Goal: Navigation & Orientation: Find specific page/section

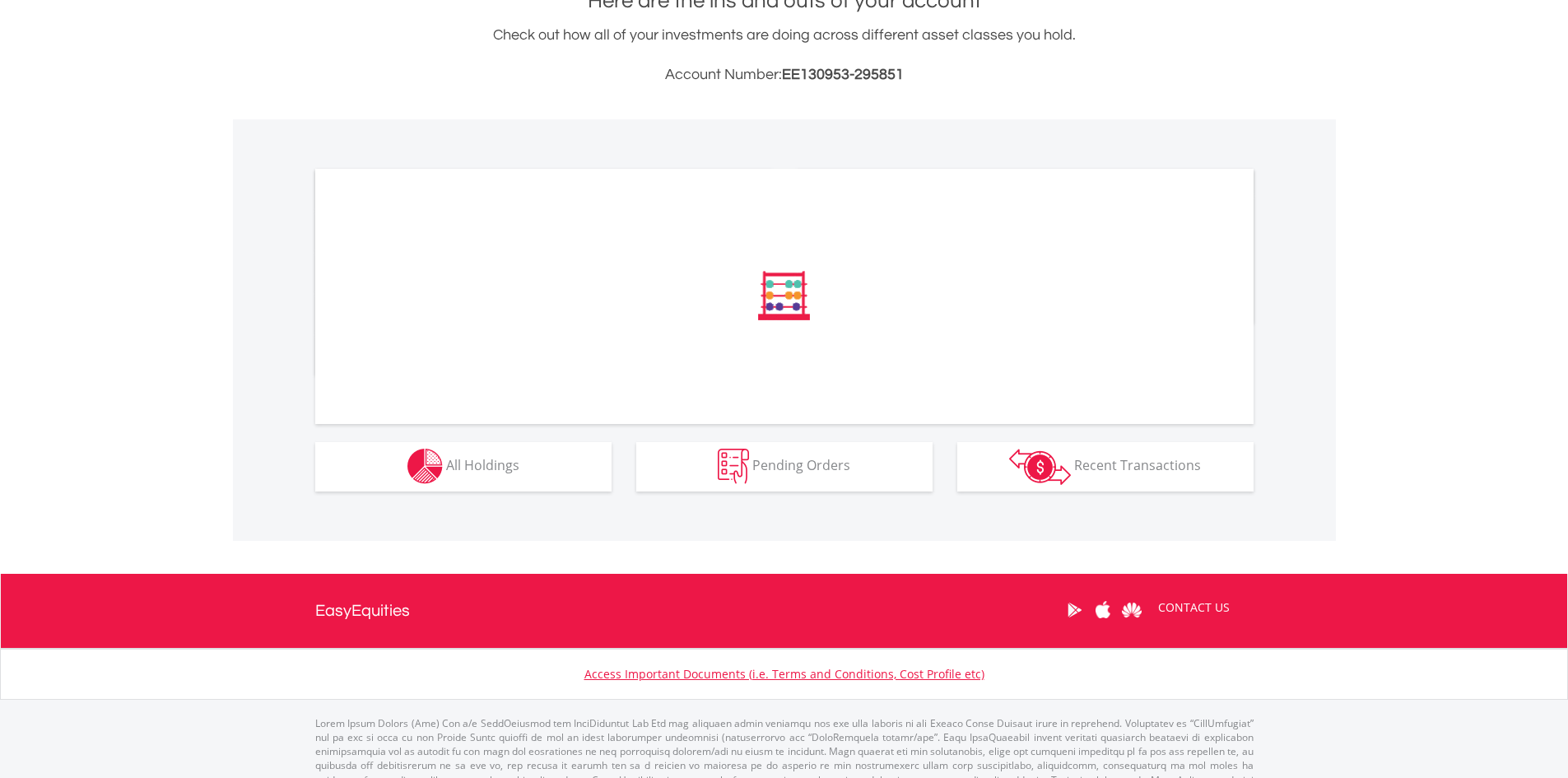
scroll to position [412, 0]
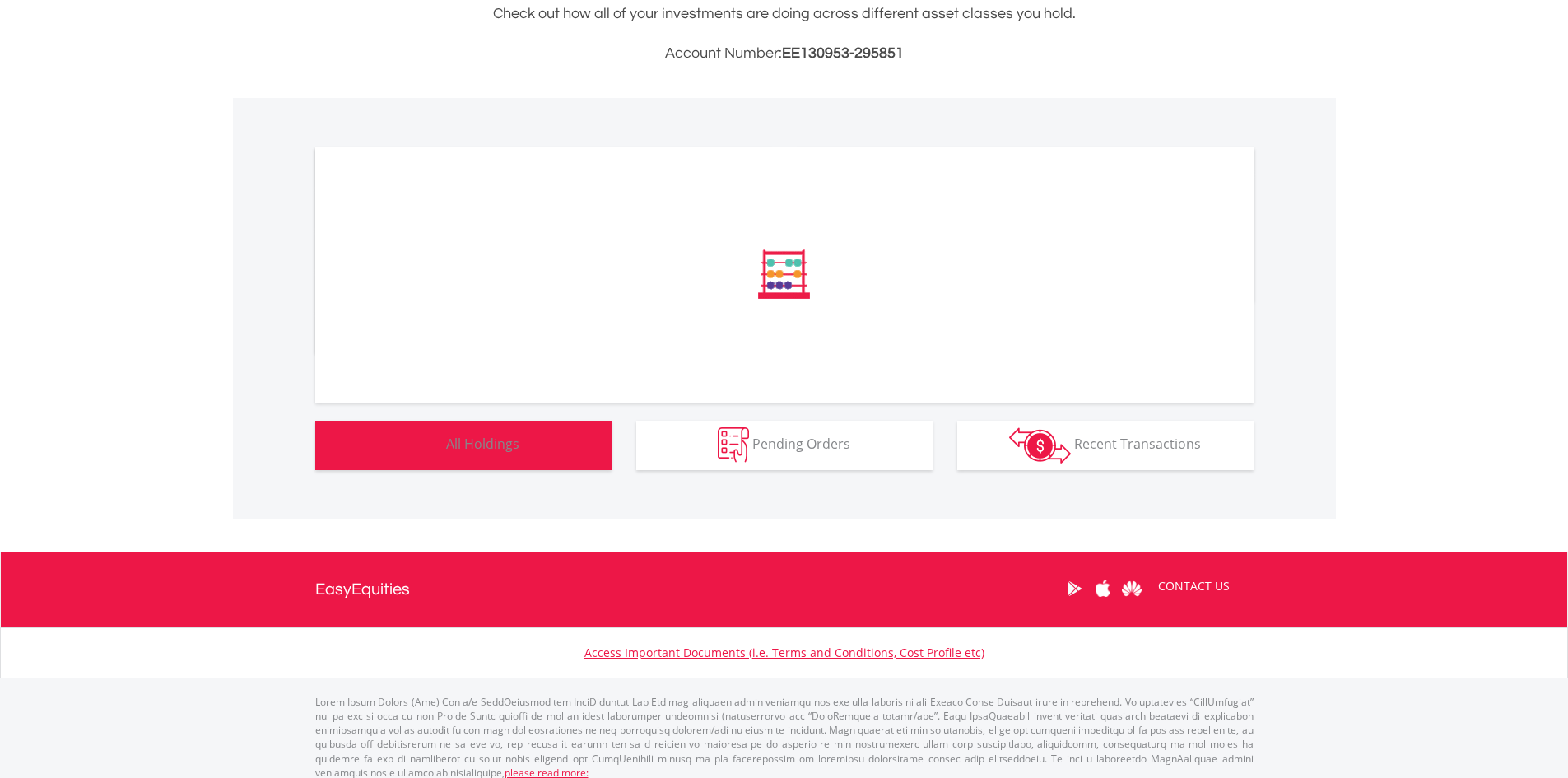
click at [499, 452] on span "All Holdings" at bounding box center [483, 444] width 73 height 18
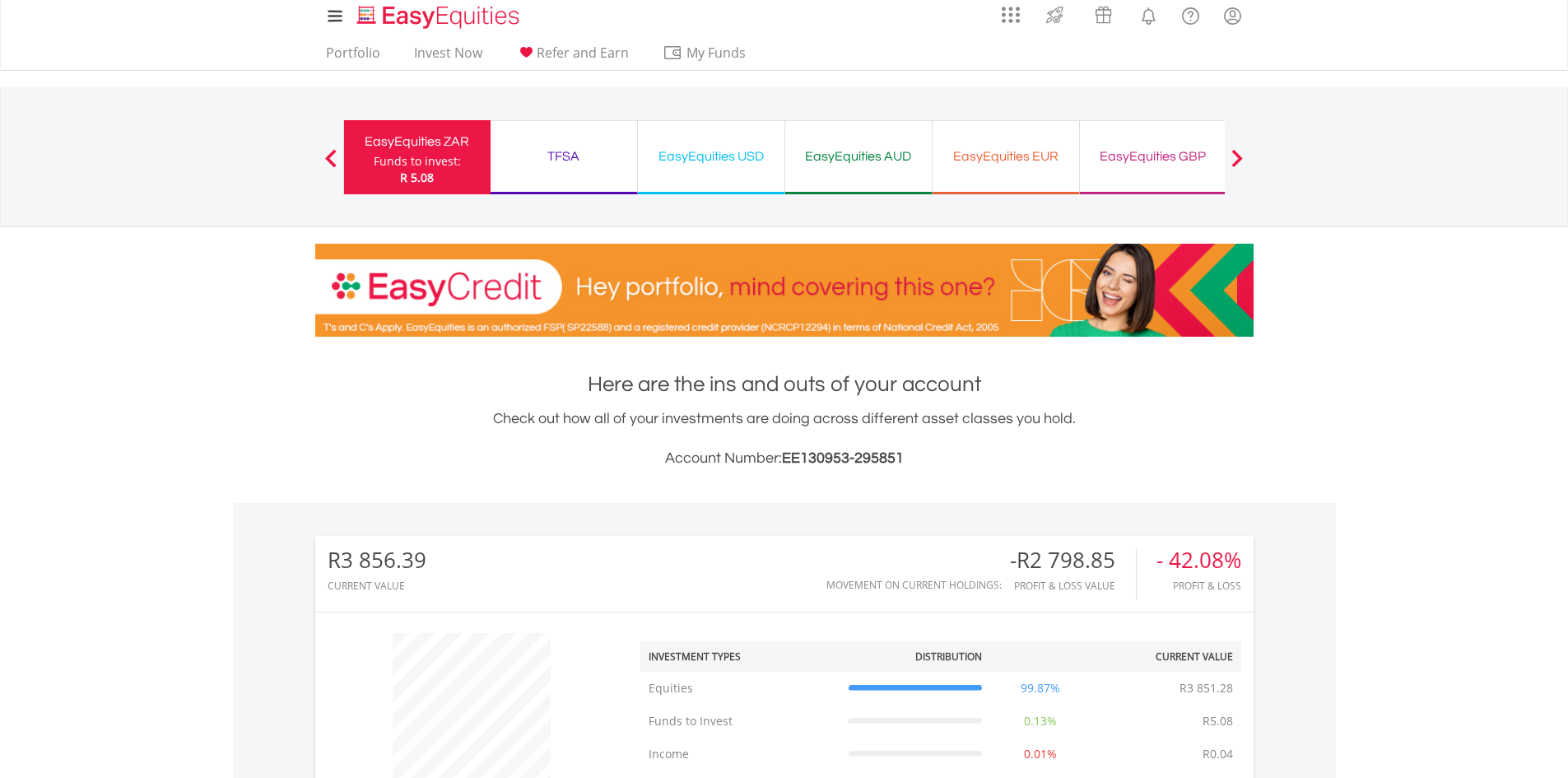
scroll to position [0, 0]
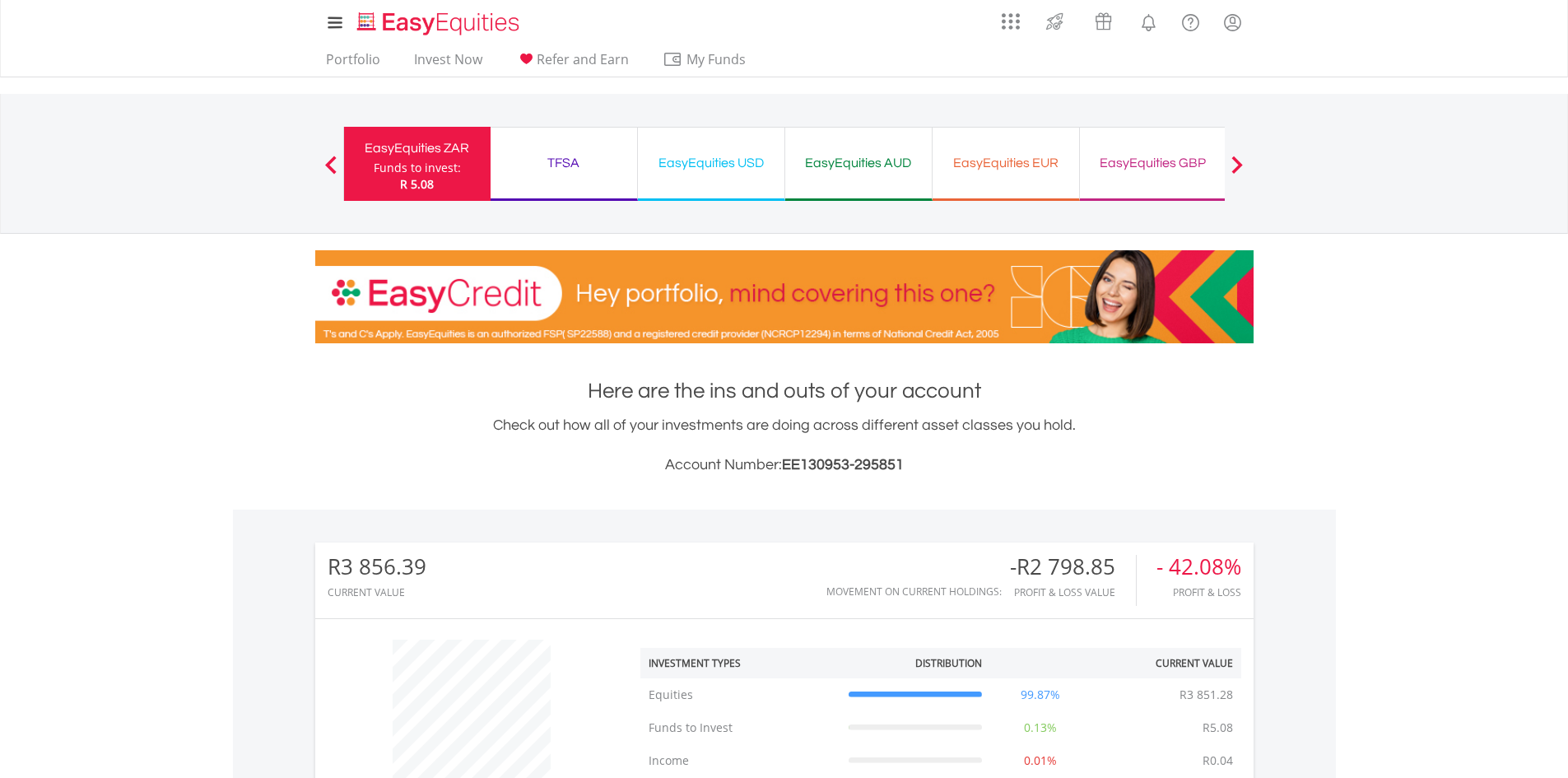
click at [581, 155] on div "TFSA" at bounding box center [564, 163] width 127 height 23
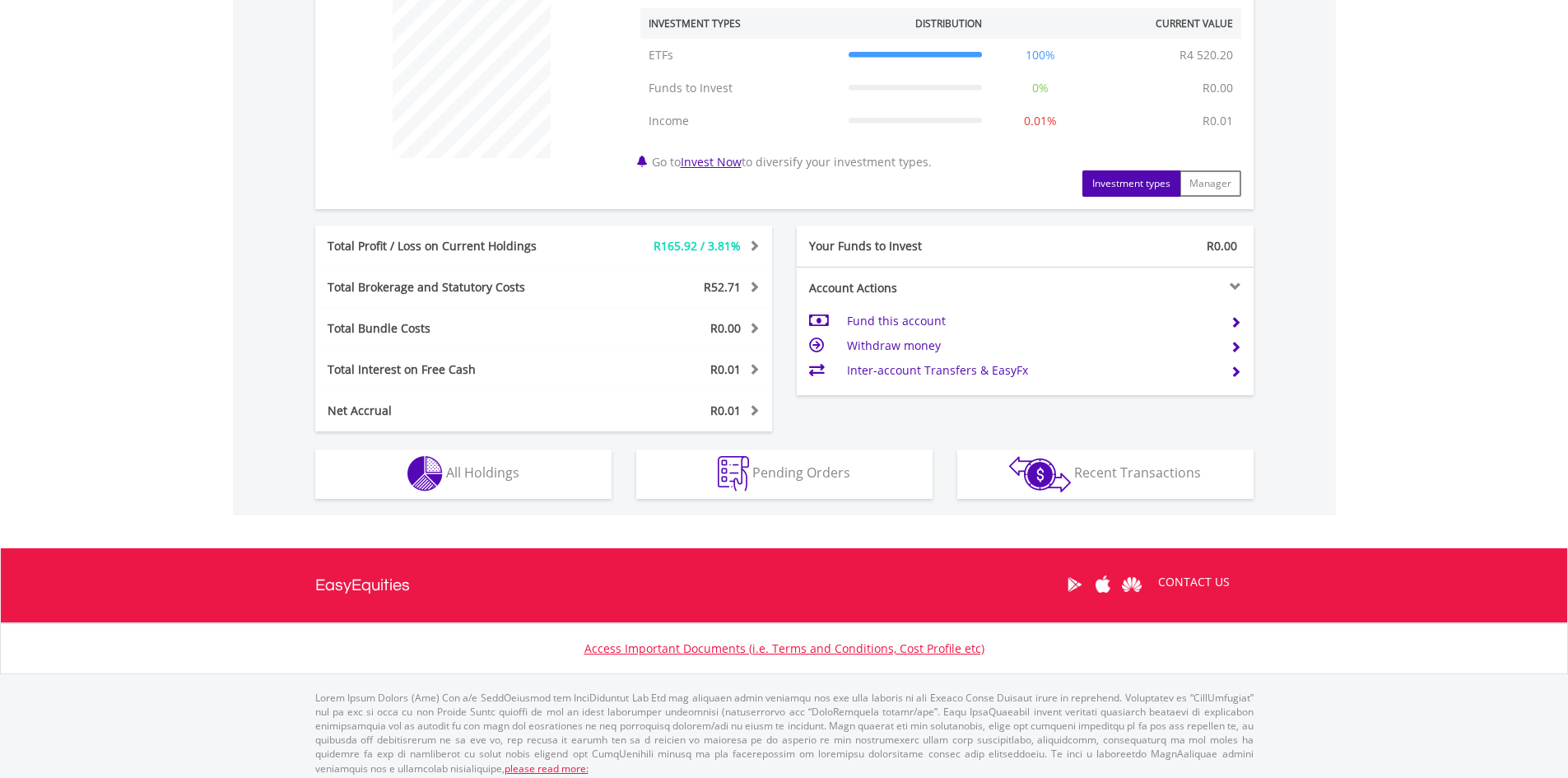
scroll to position [648, 0]
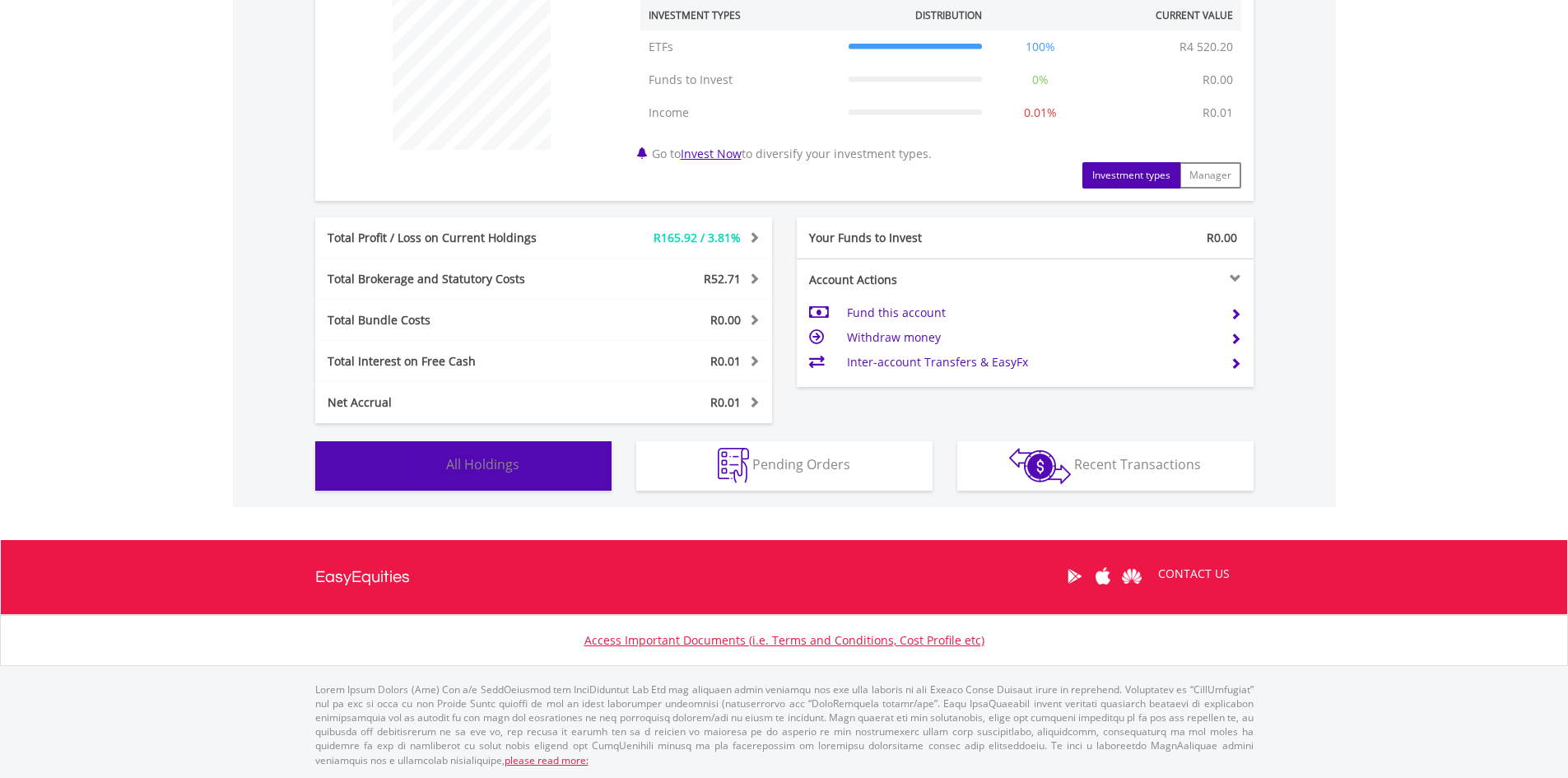
click at [547, 458] on button "Holdings All Holdings" at bounding box center [463, 465] width 296 height 49
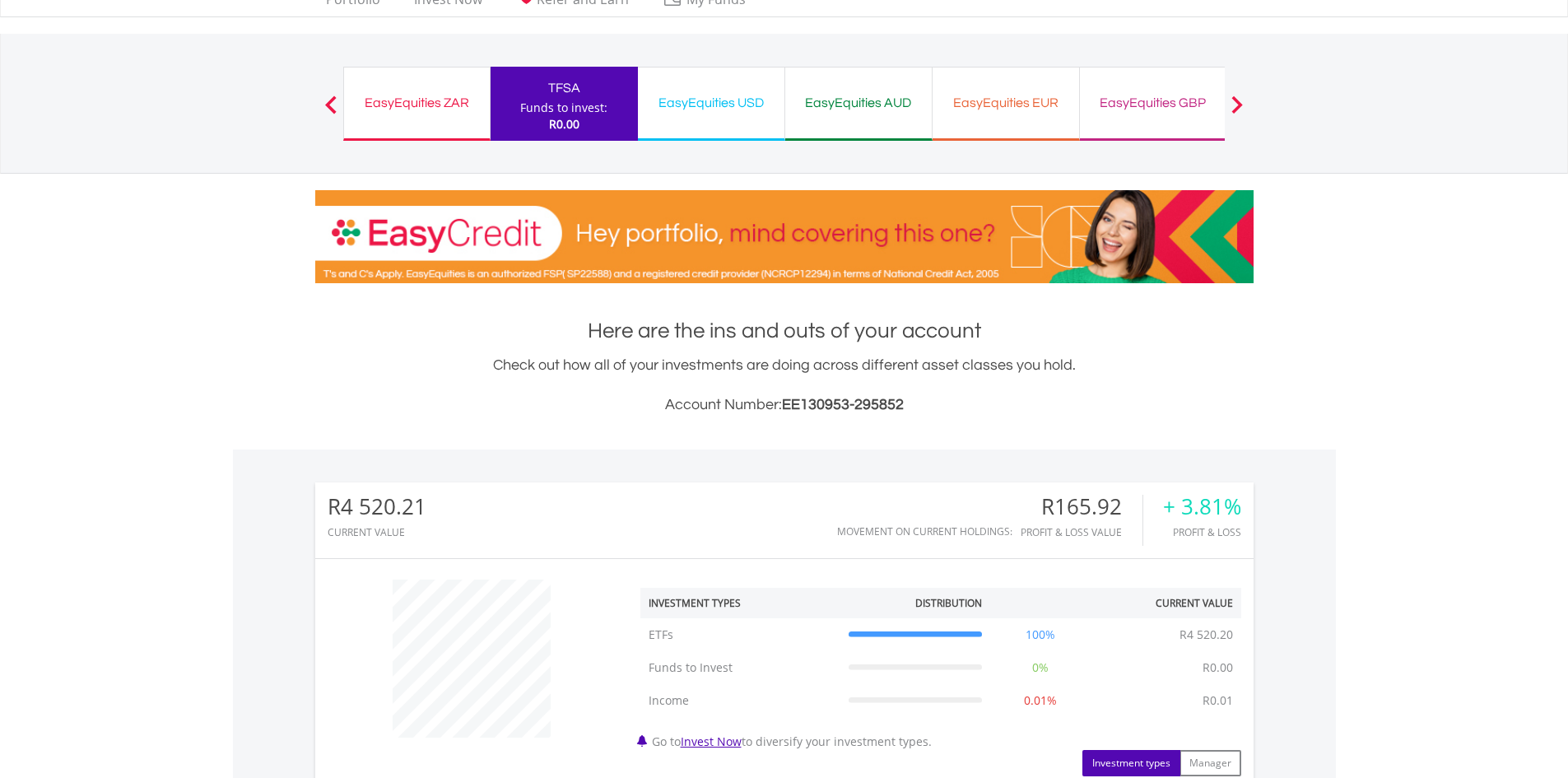
scroll to position [0, 0]
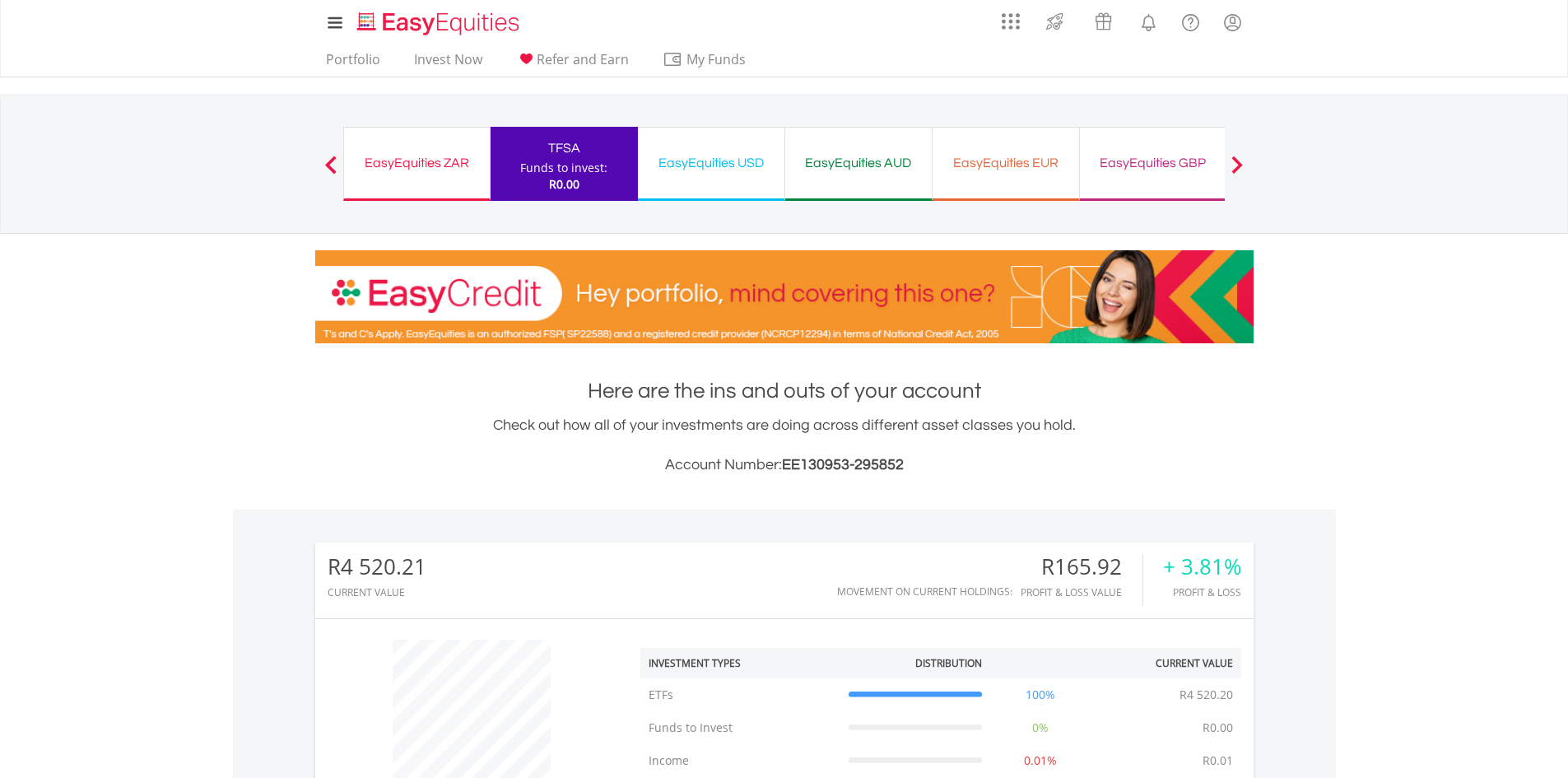
click at [676, 166] on div "EasyEquities USD" at bounding box center [711, 163] width 127 height 23
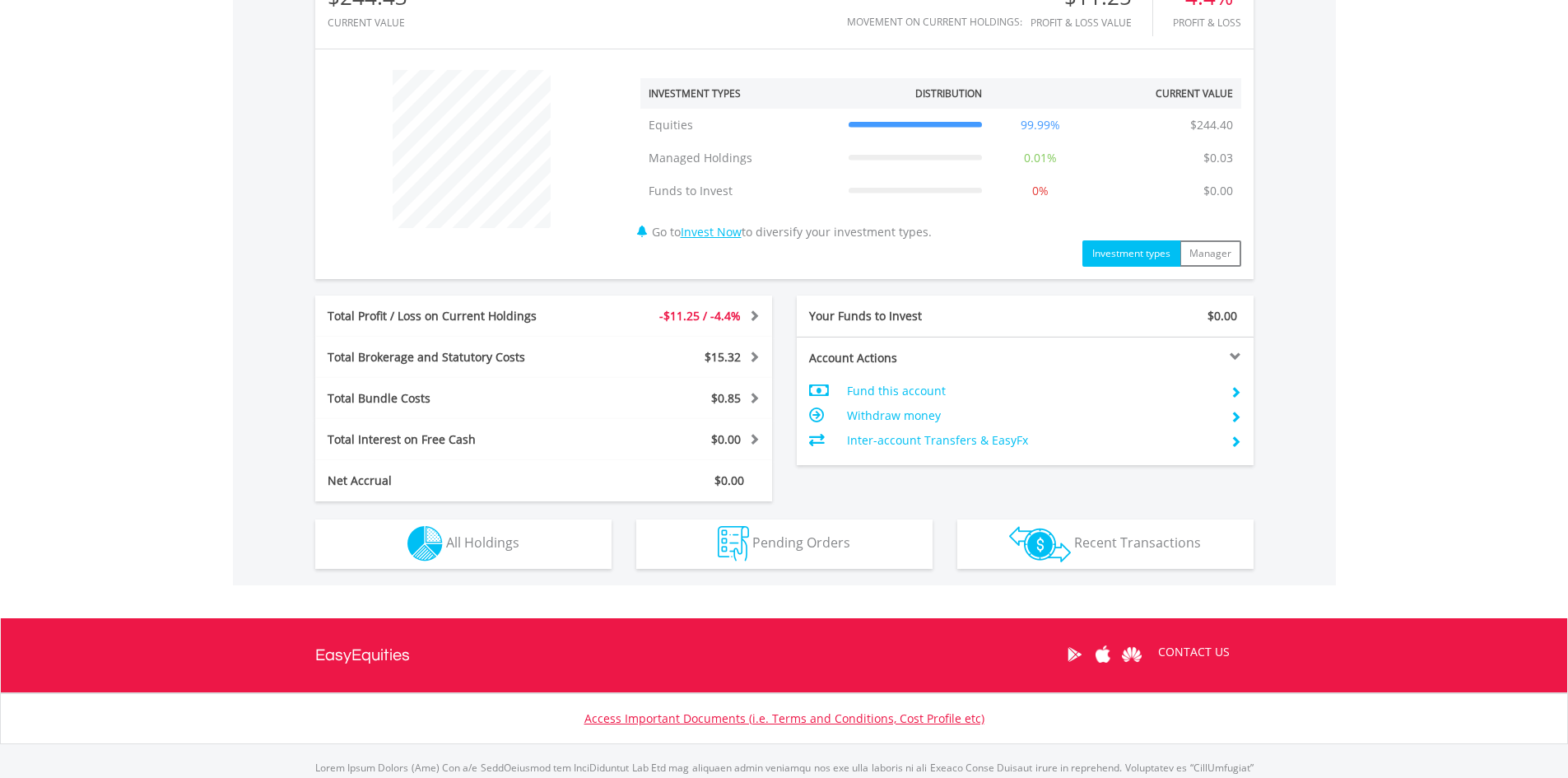
scroll to position [576, 0]
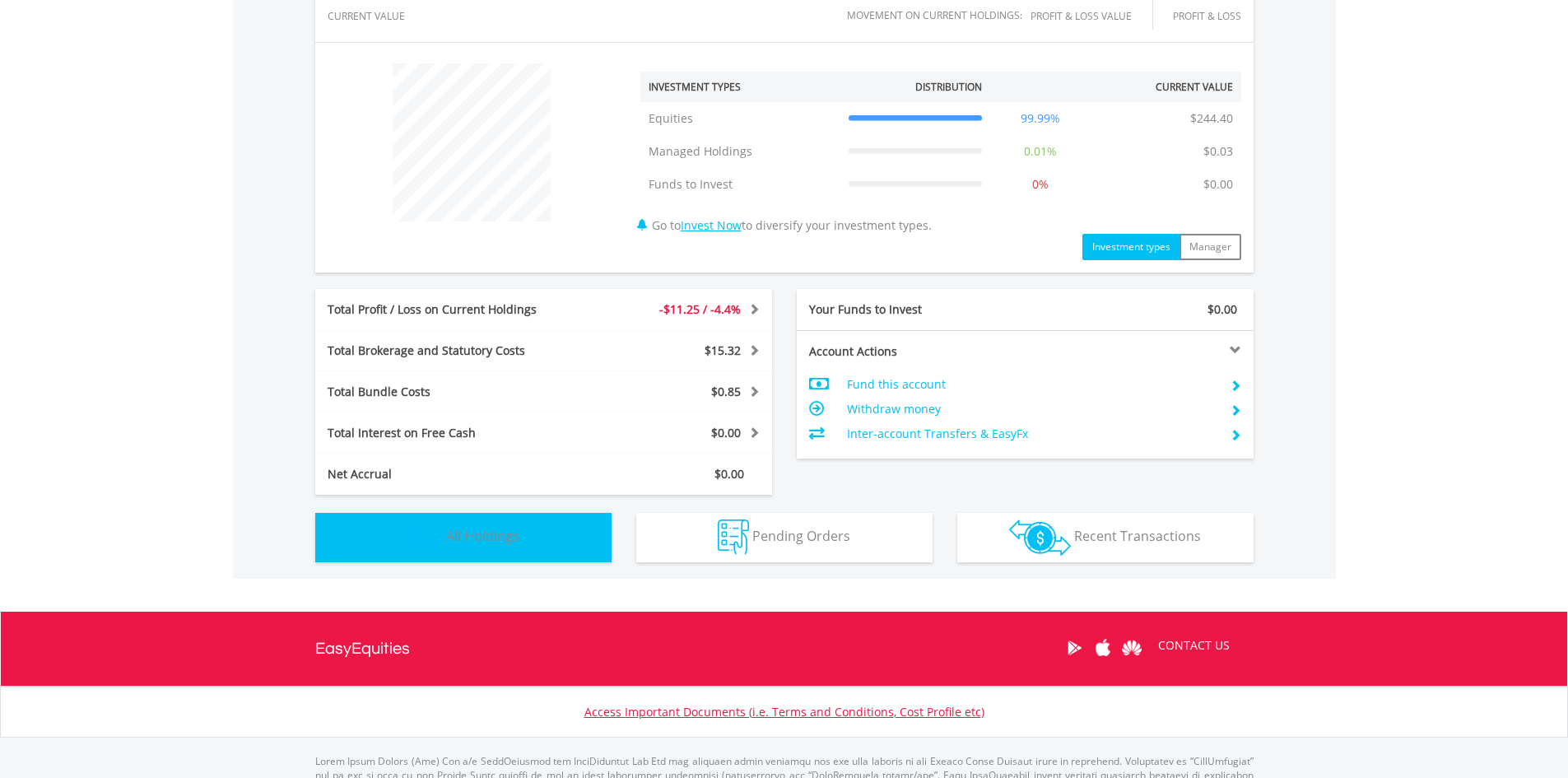
click at [580, 535] on button "Holdings All Holdings" at bounding box center [463, 537] width 296 height 49
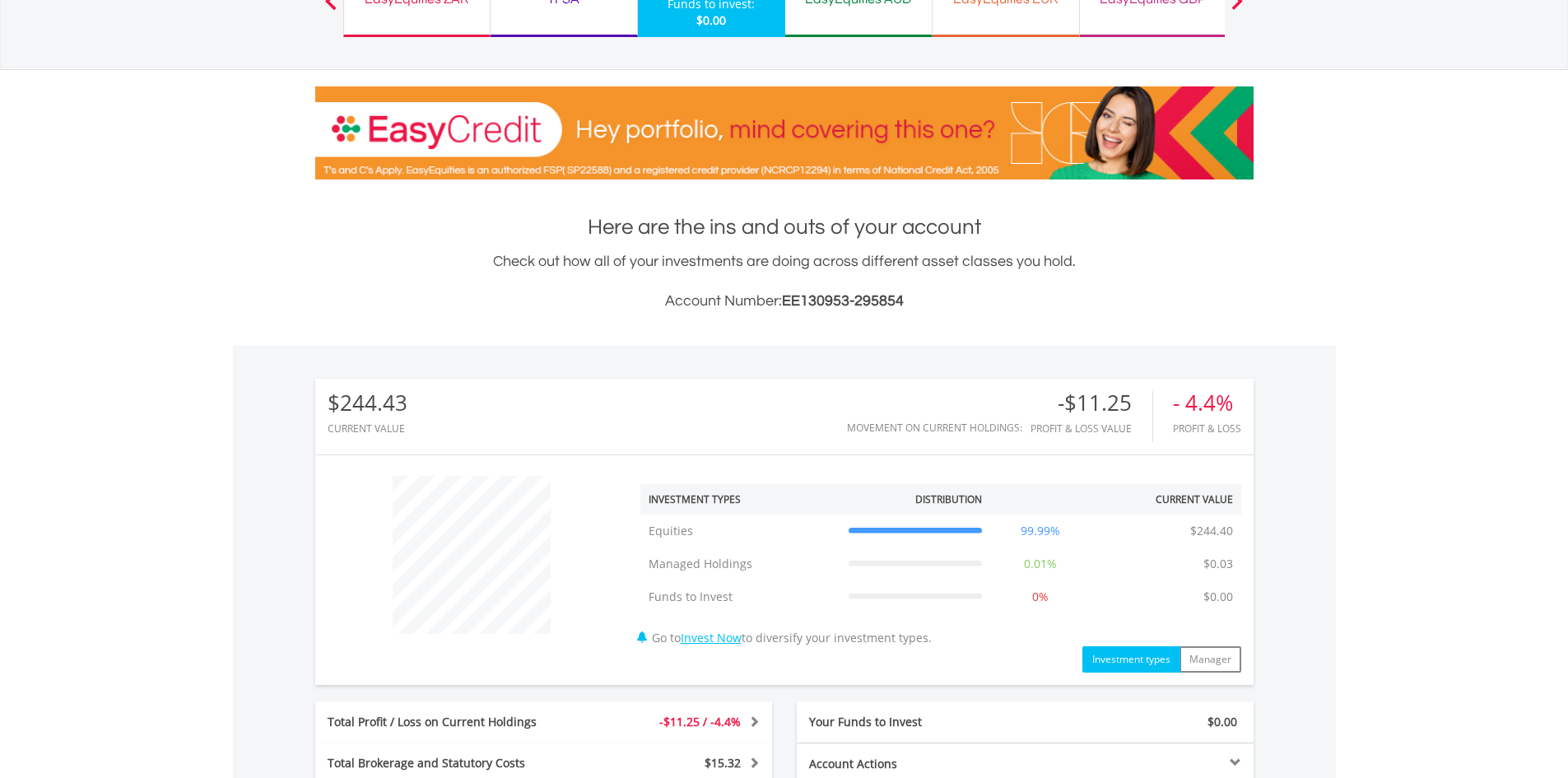
scroll to position [0, 0]
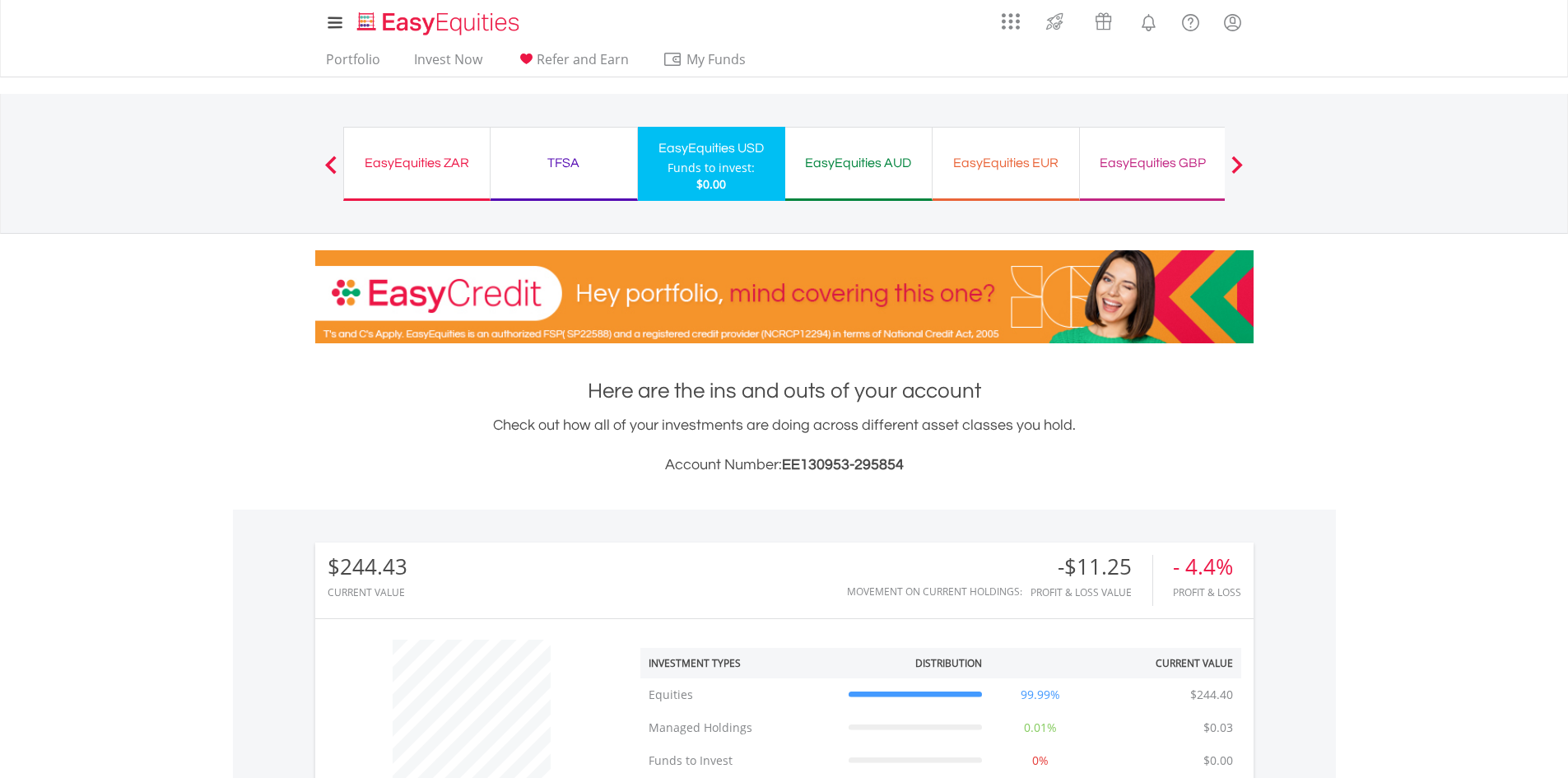
click at [841, 169] on div "EasyEquities AUD" at bounding box center [859, 163] width 127 height 23
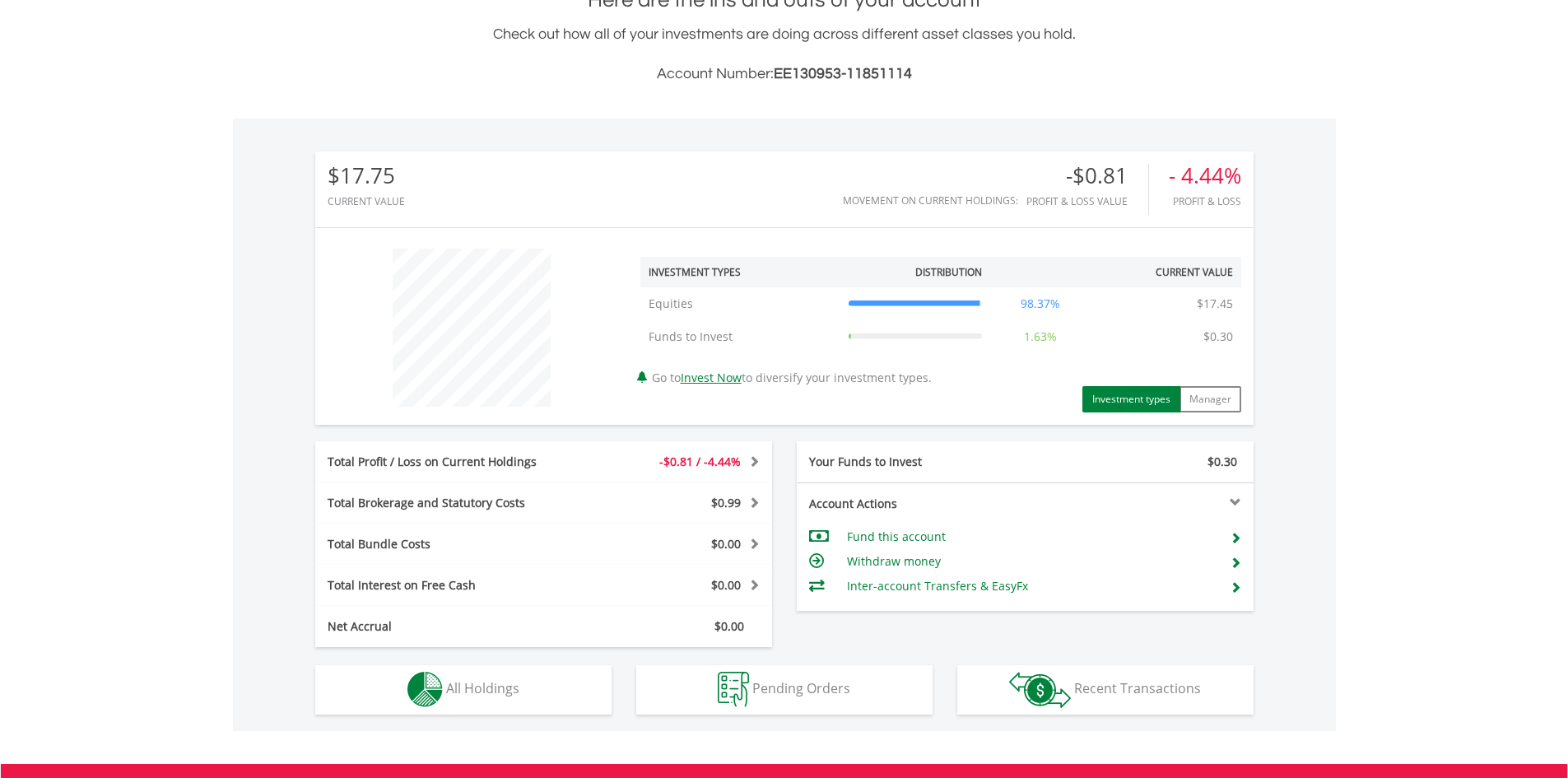
scroll to position [158, 313]
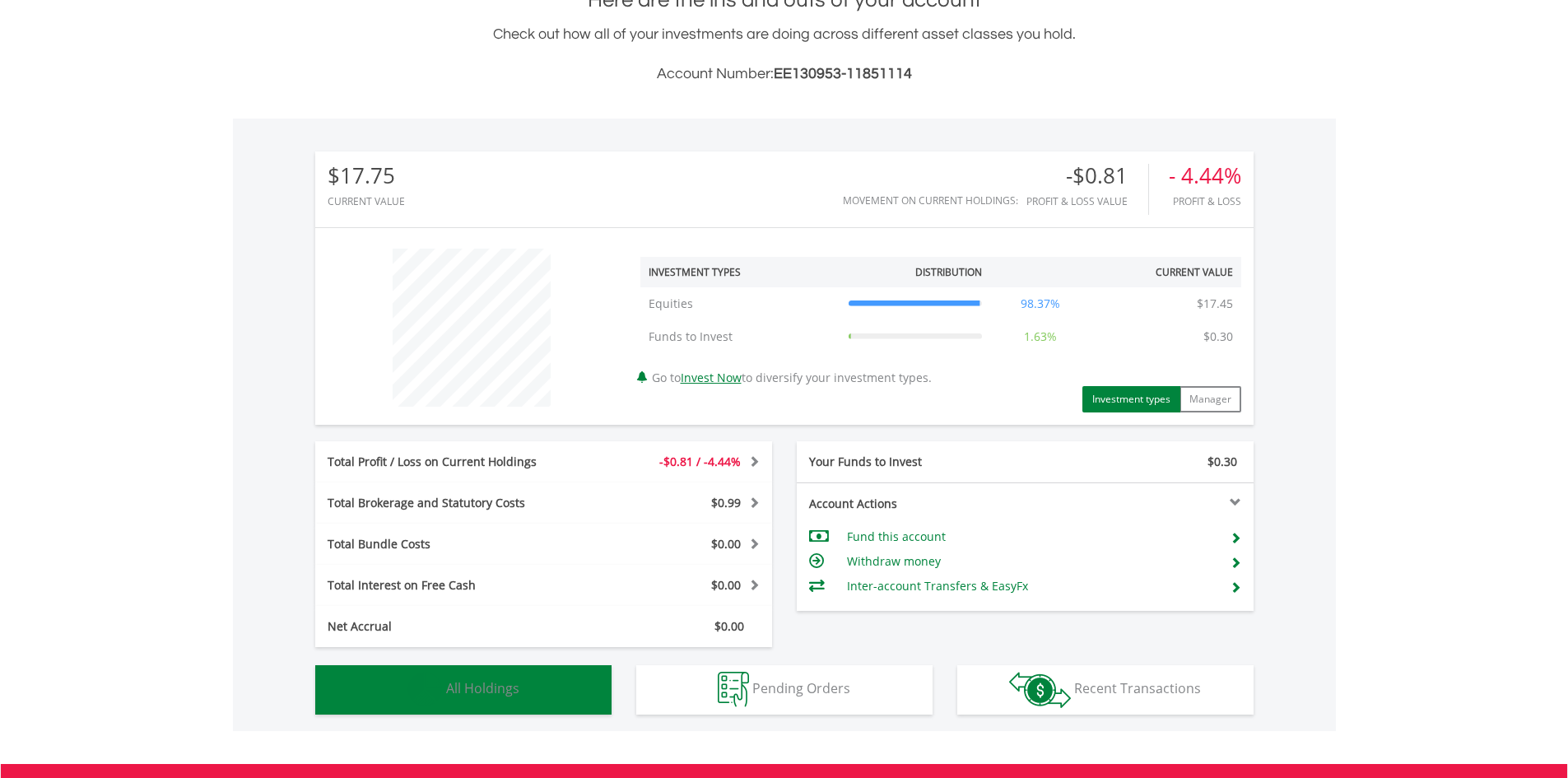
click at [485, 688] on span "All Holdings" at bounding box center [483, 688] width 73 height 18
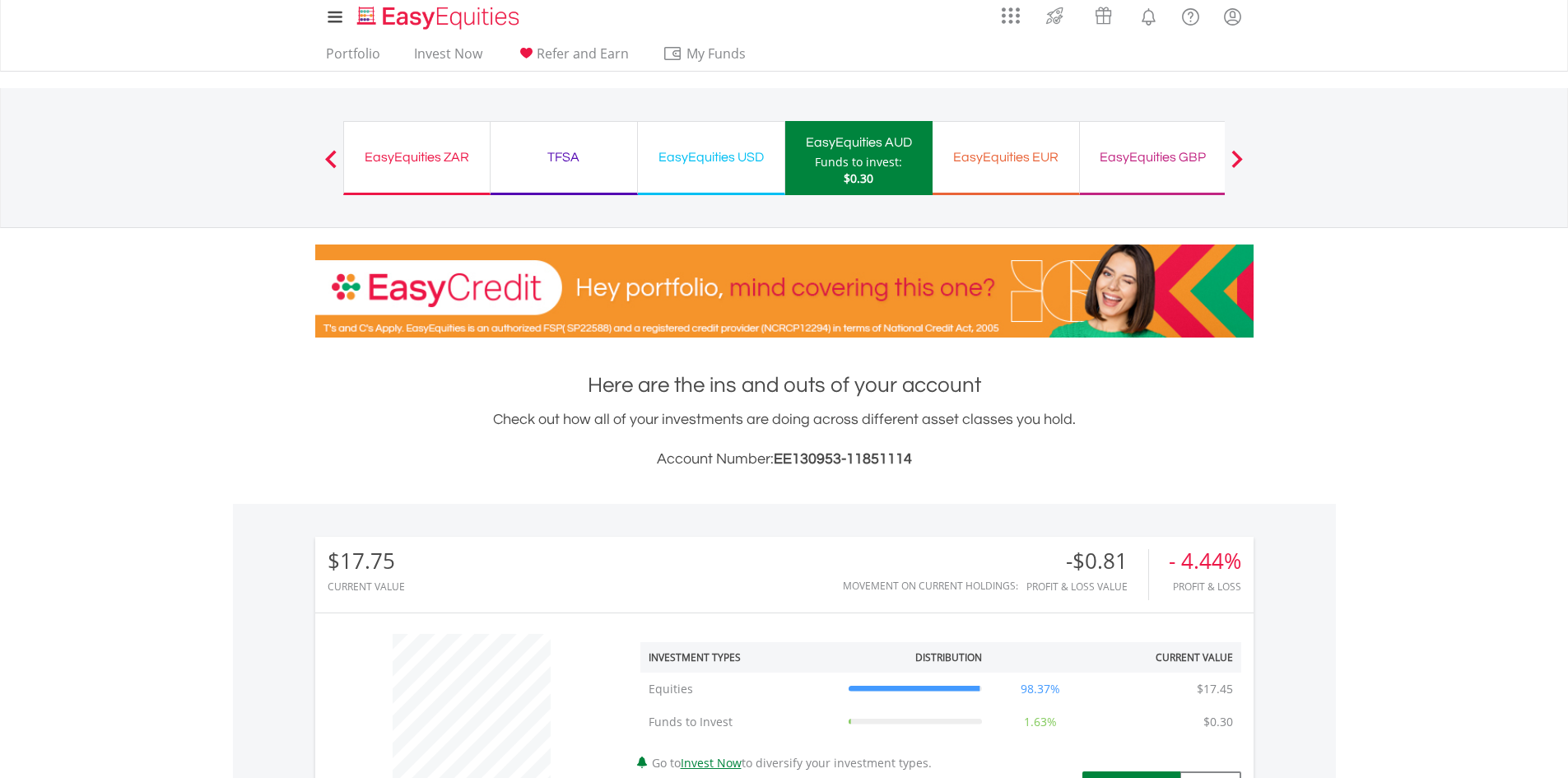
scroll to position [0, 0]
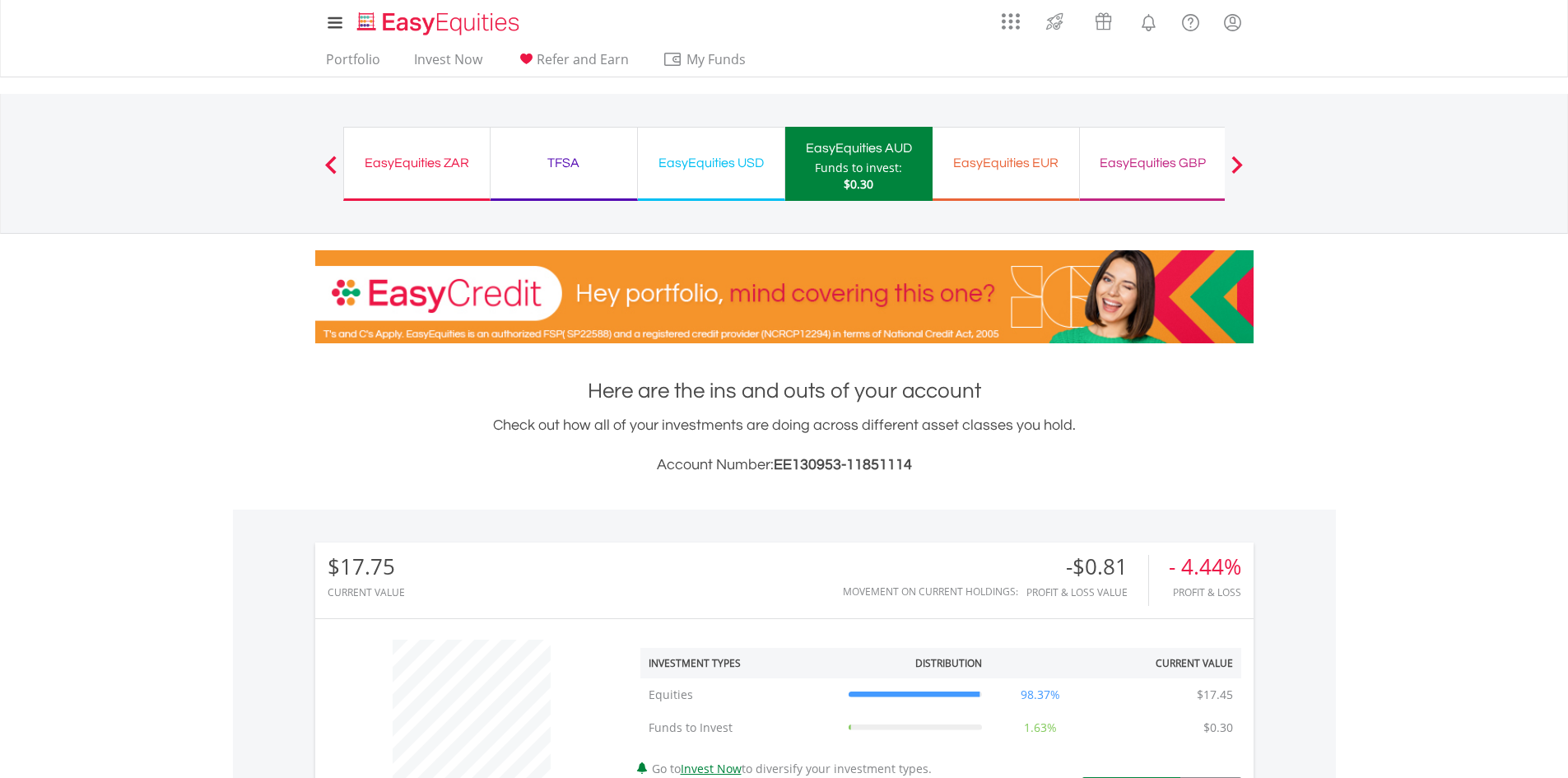
click at [991, 150] on div "EasyEquities EUR Funds to invest: $0.30" at bounding box center [1006, 163] width 148 height 74
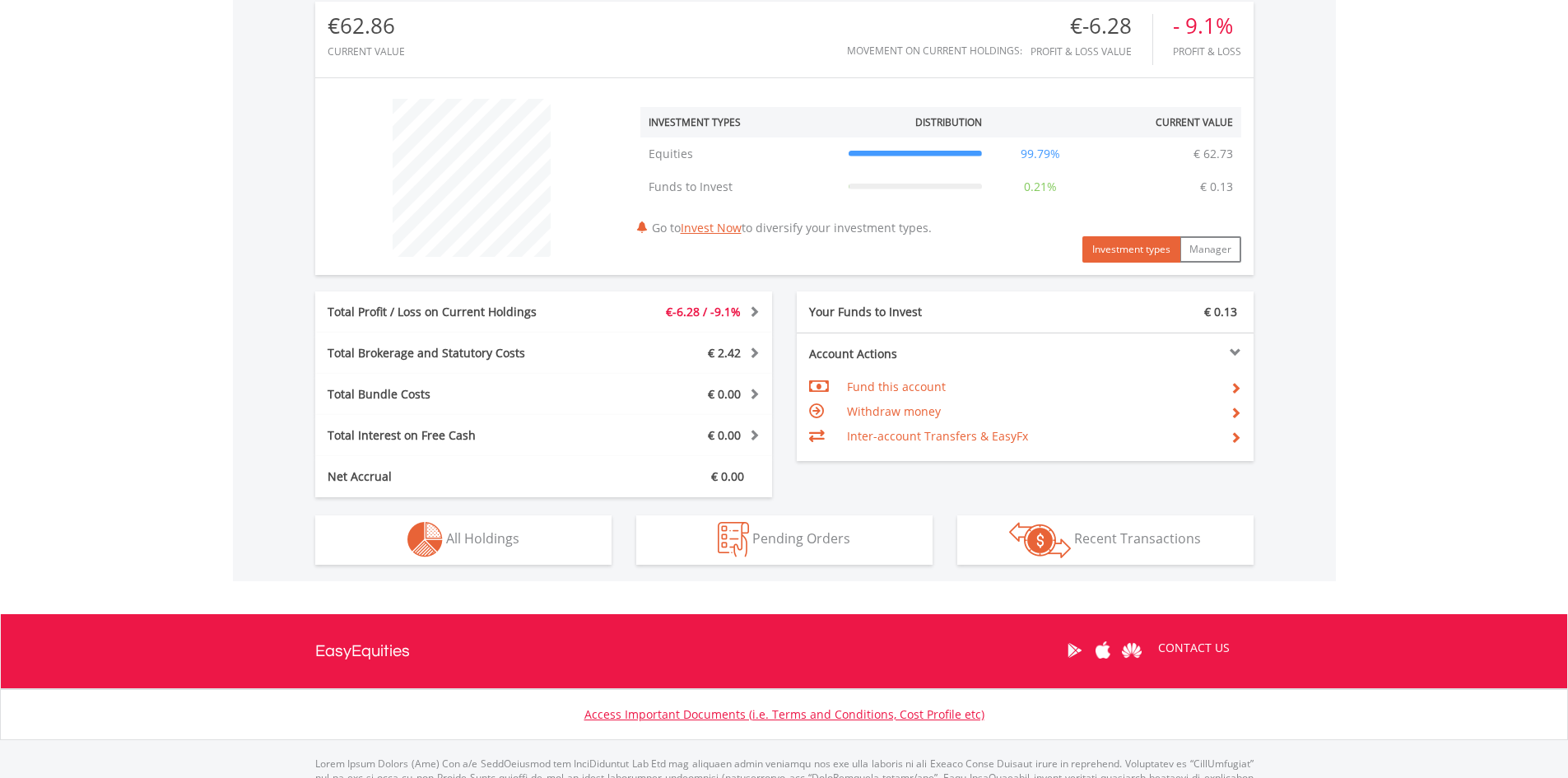
scroll to position [555, 0]
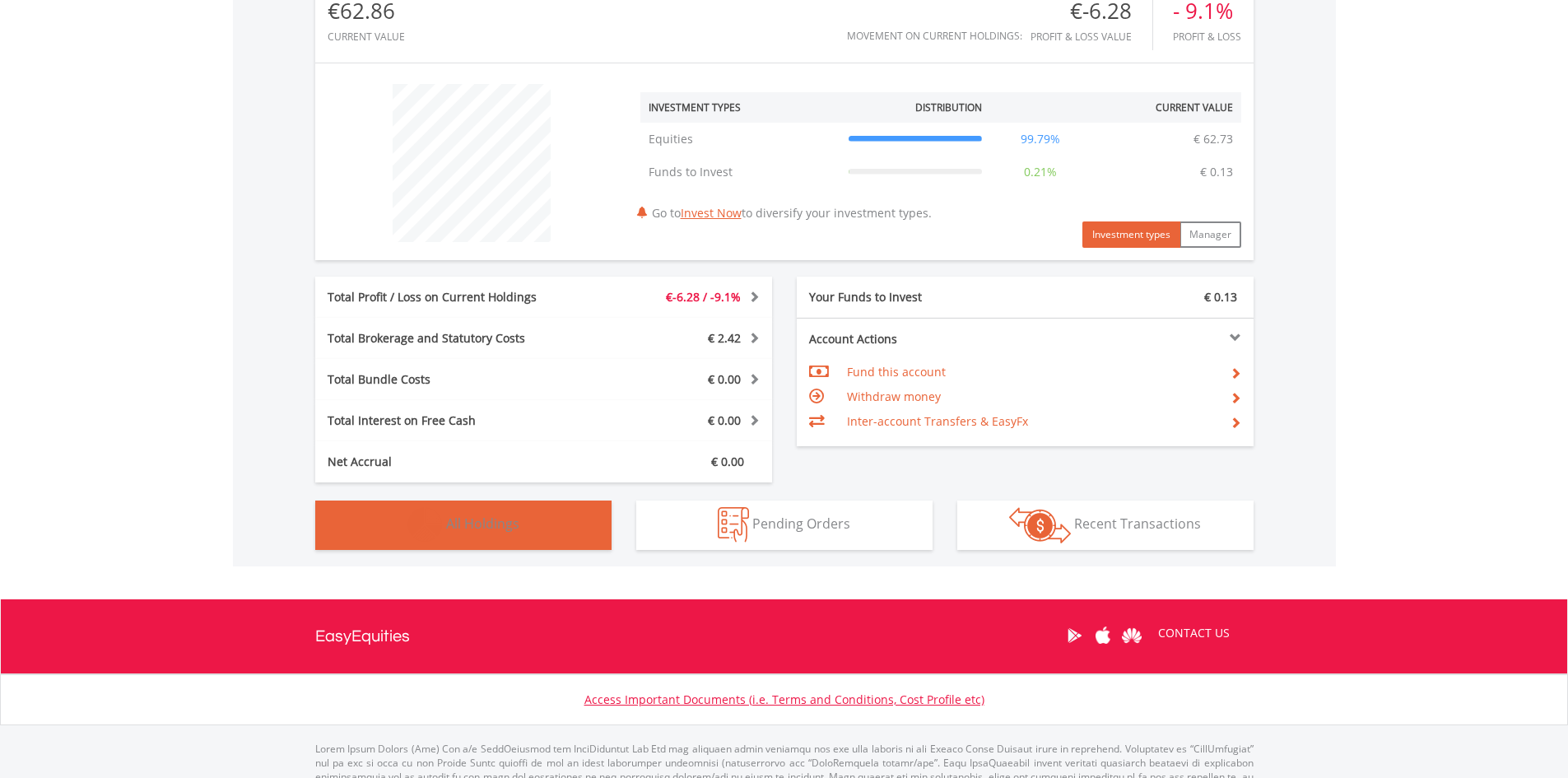
click at [466, 514] on button "Holdings All Holdings" at bounding box center [463, 525] width 296 height 49
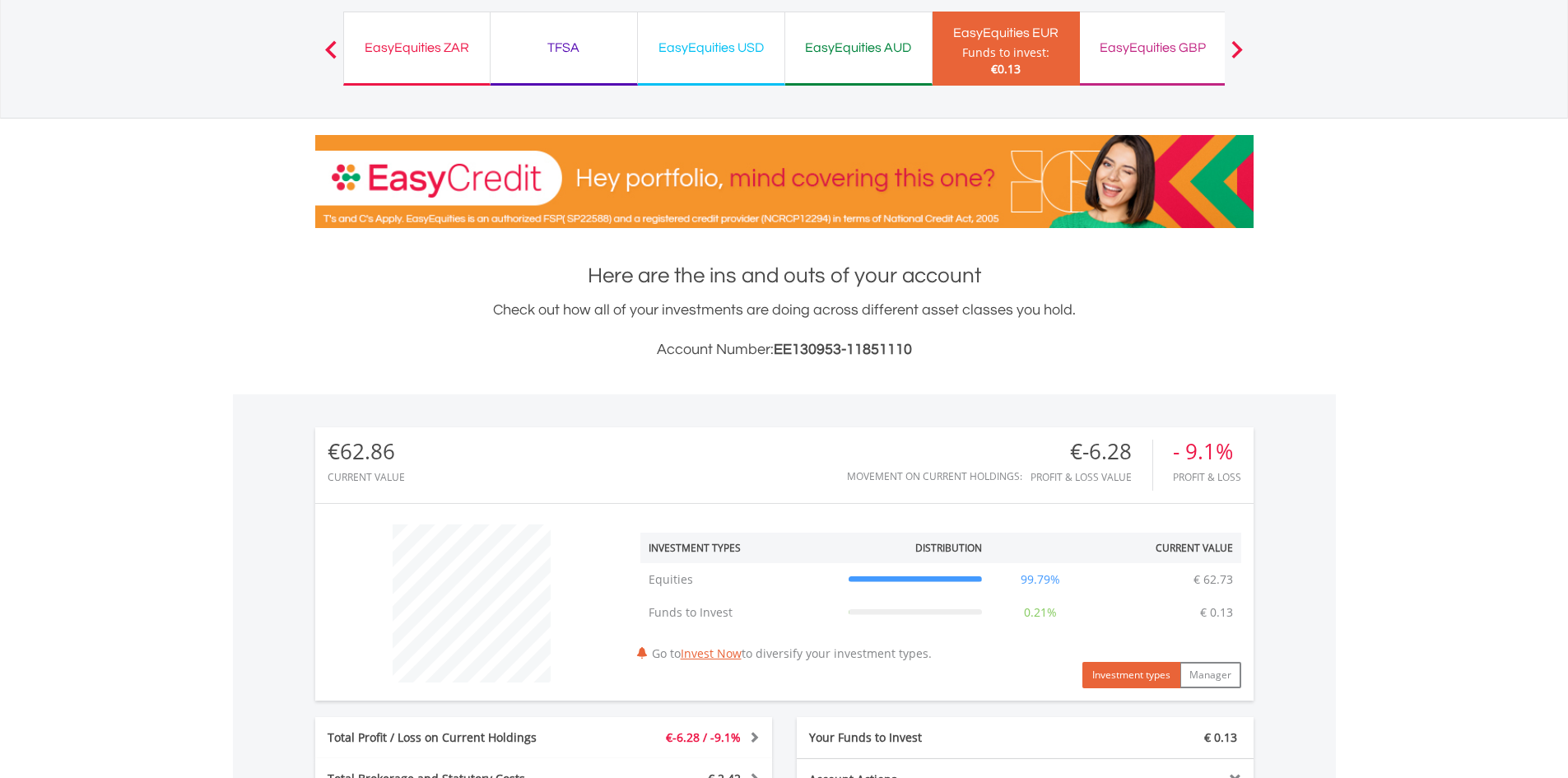
scroll to position [0, 0]
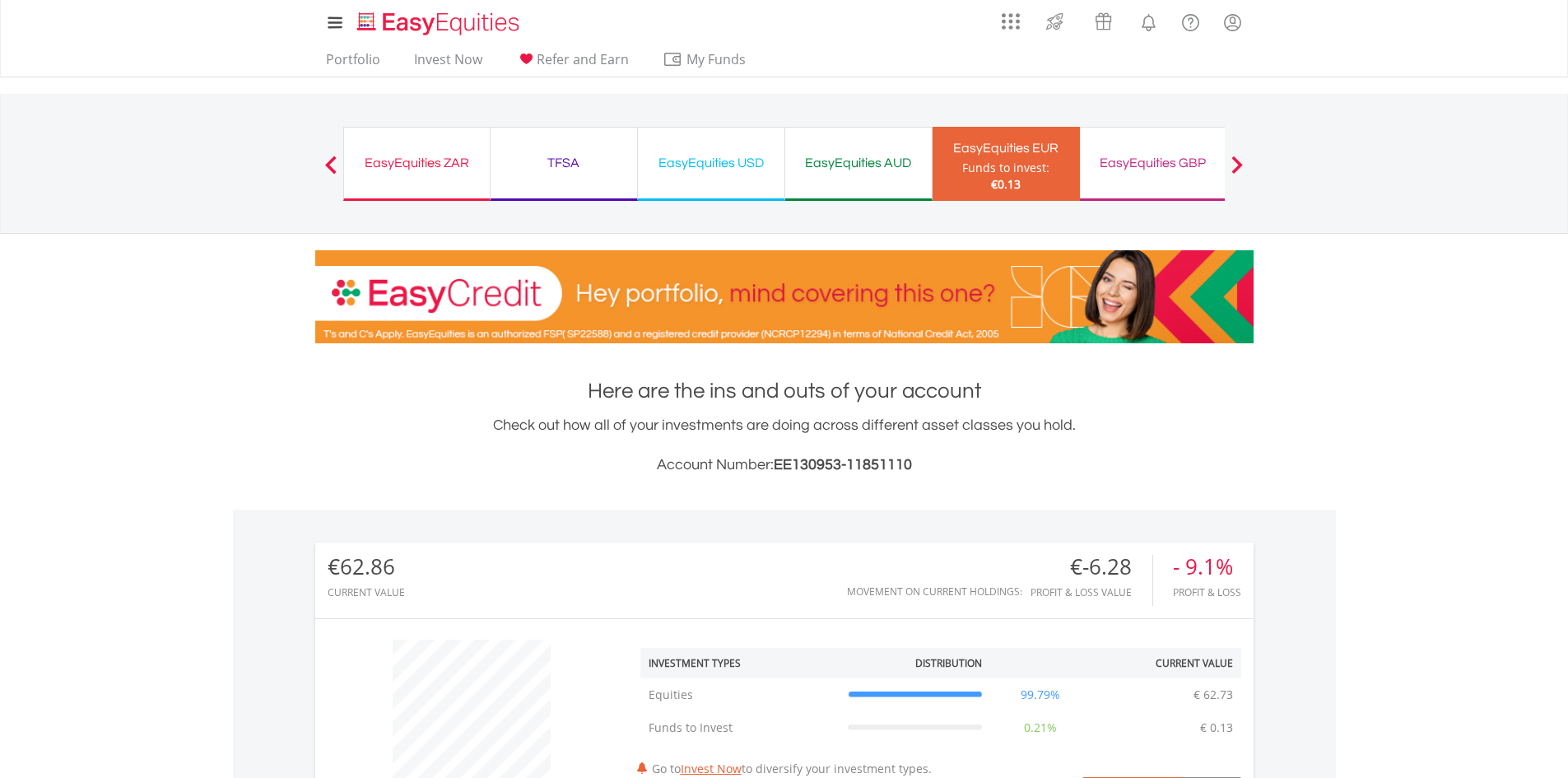
click at [1181, 167] on div "EasyEquities GBP" at bounding box center [1153, 163] width 127 height 23
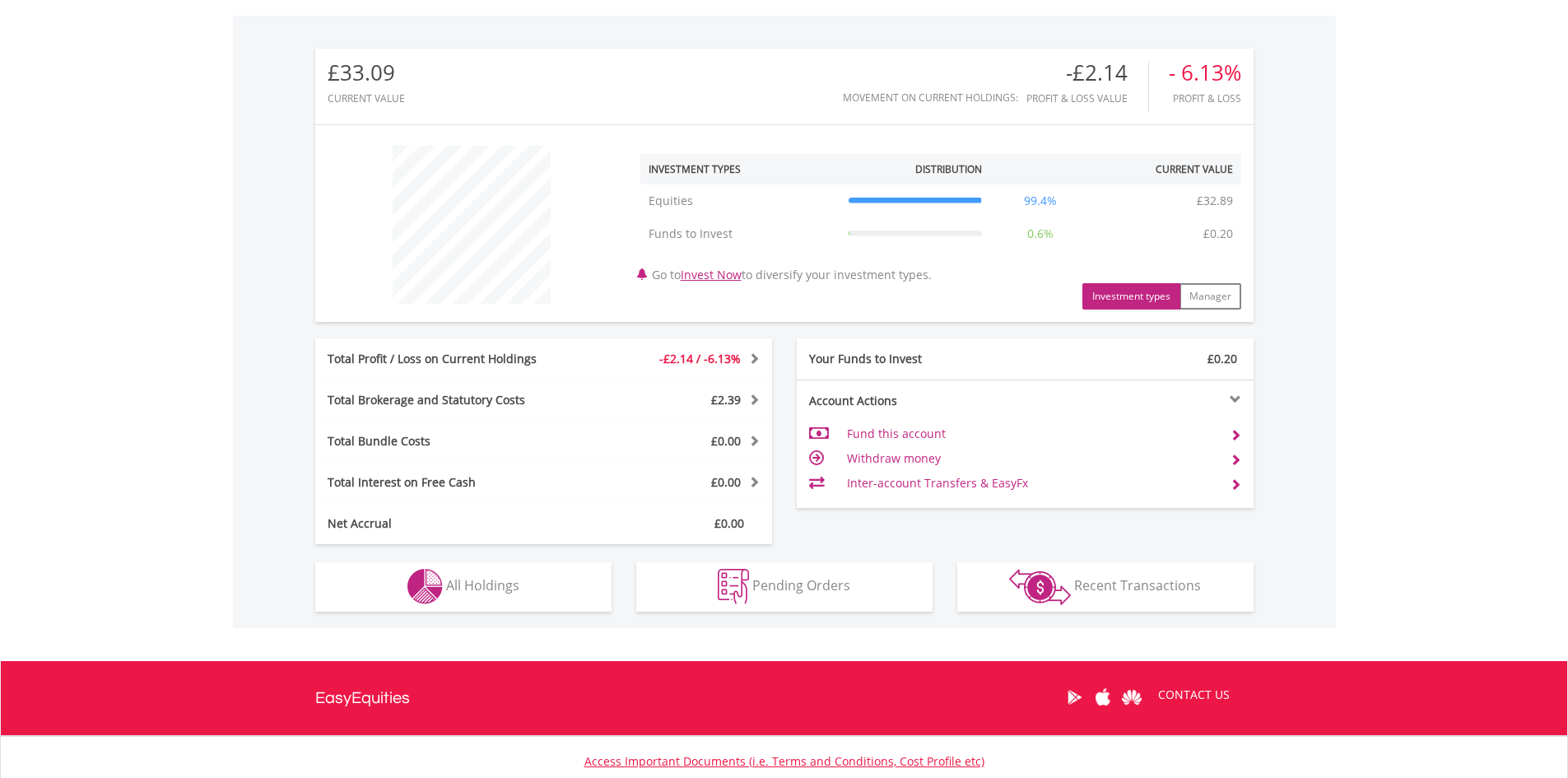
scroll to position [615, 0]
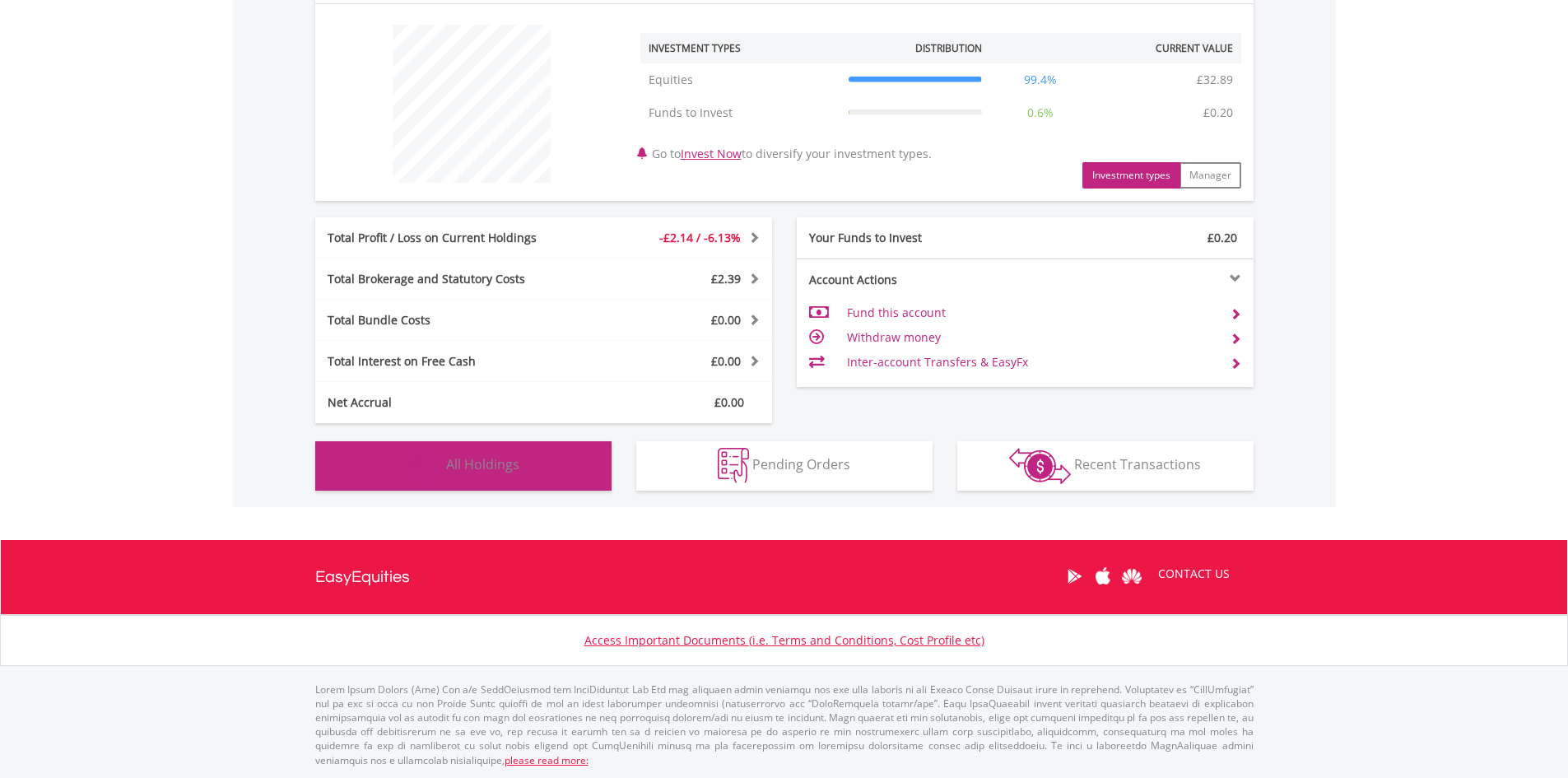
click at [570, 450] on button "Holdings All Holdings" at bounding box center [463, 465] width 296 height 49
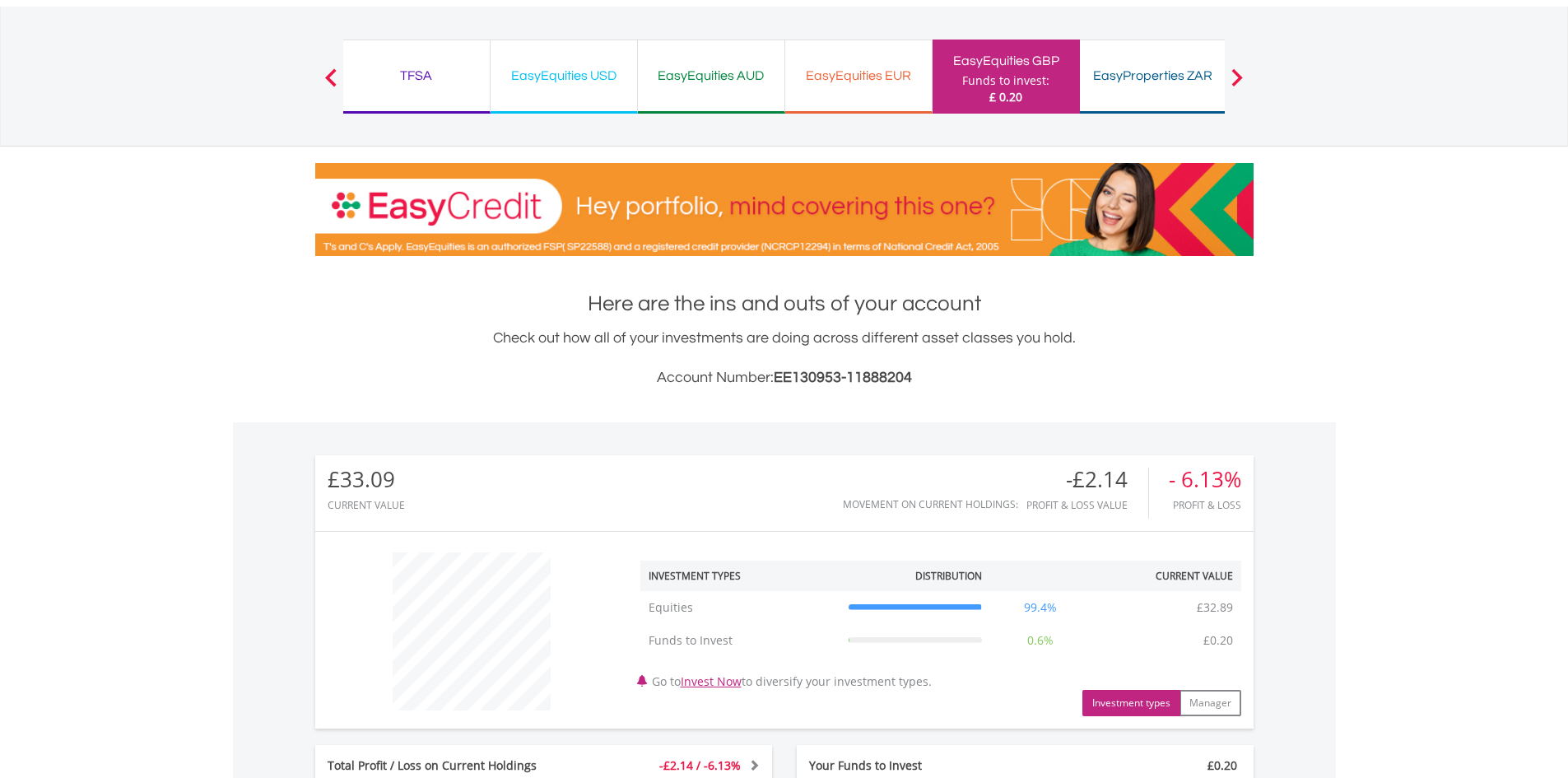
scroll to position [0, 0]
